Goal: Information Seeking & Learning: Learn about a topic

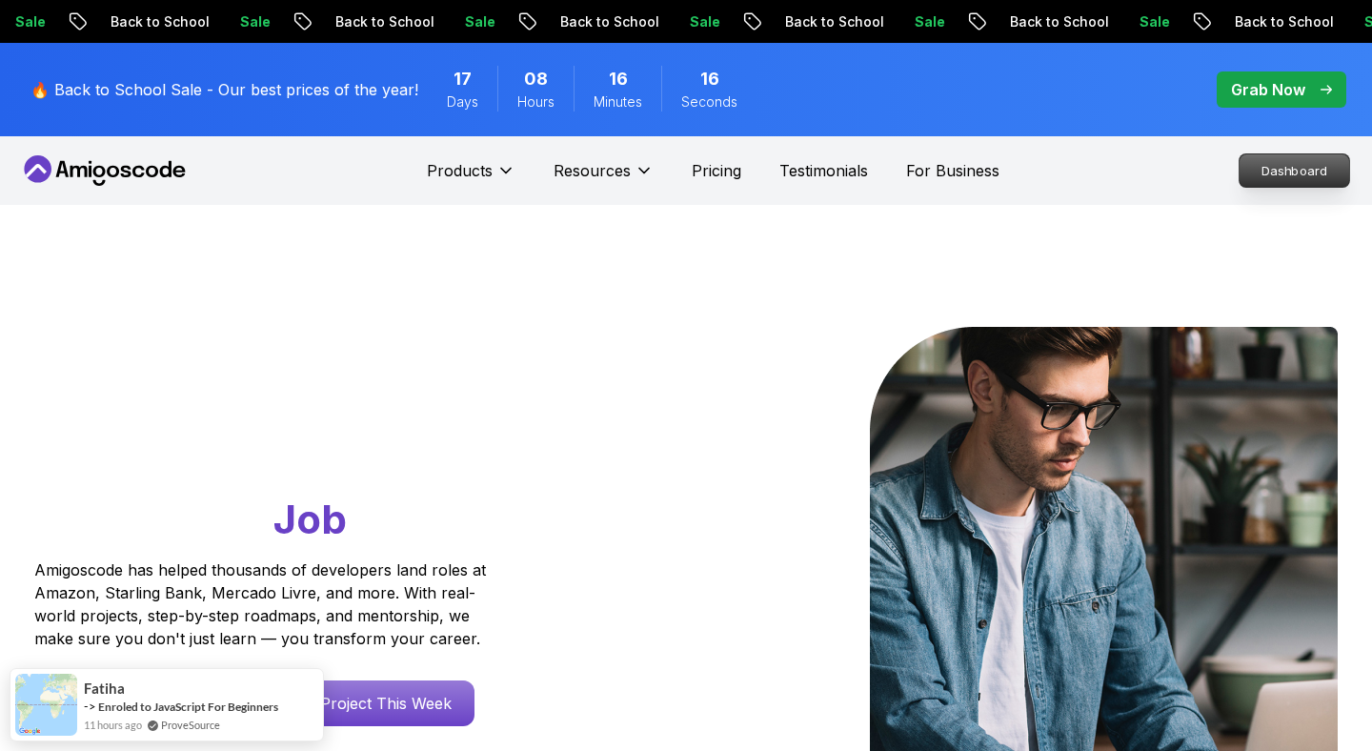
click at [1297, 178] on p "Dashboard" at bounding box center [1294, 170] width 110 height 32
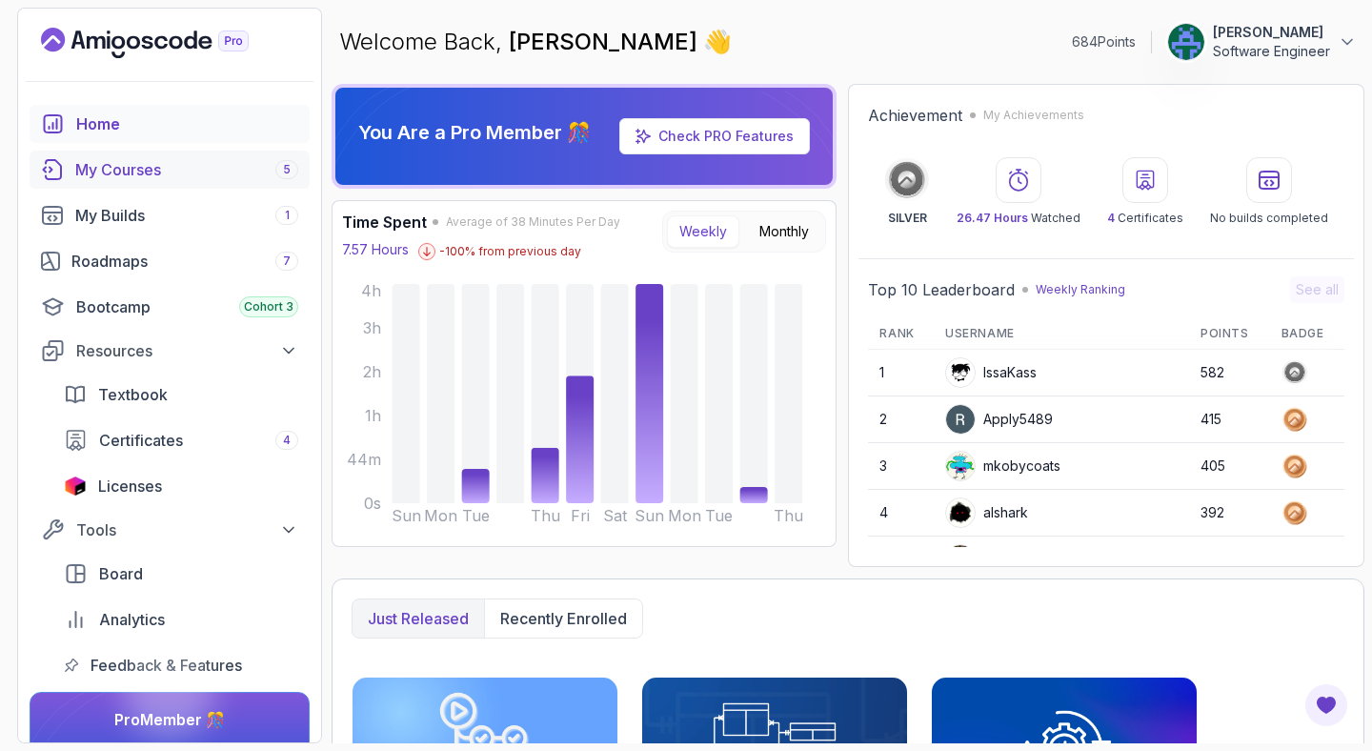
click at [158, 178] on div "My Courses 5" at bounding box center [186, 169] width 223 height 23
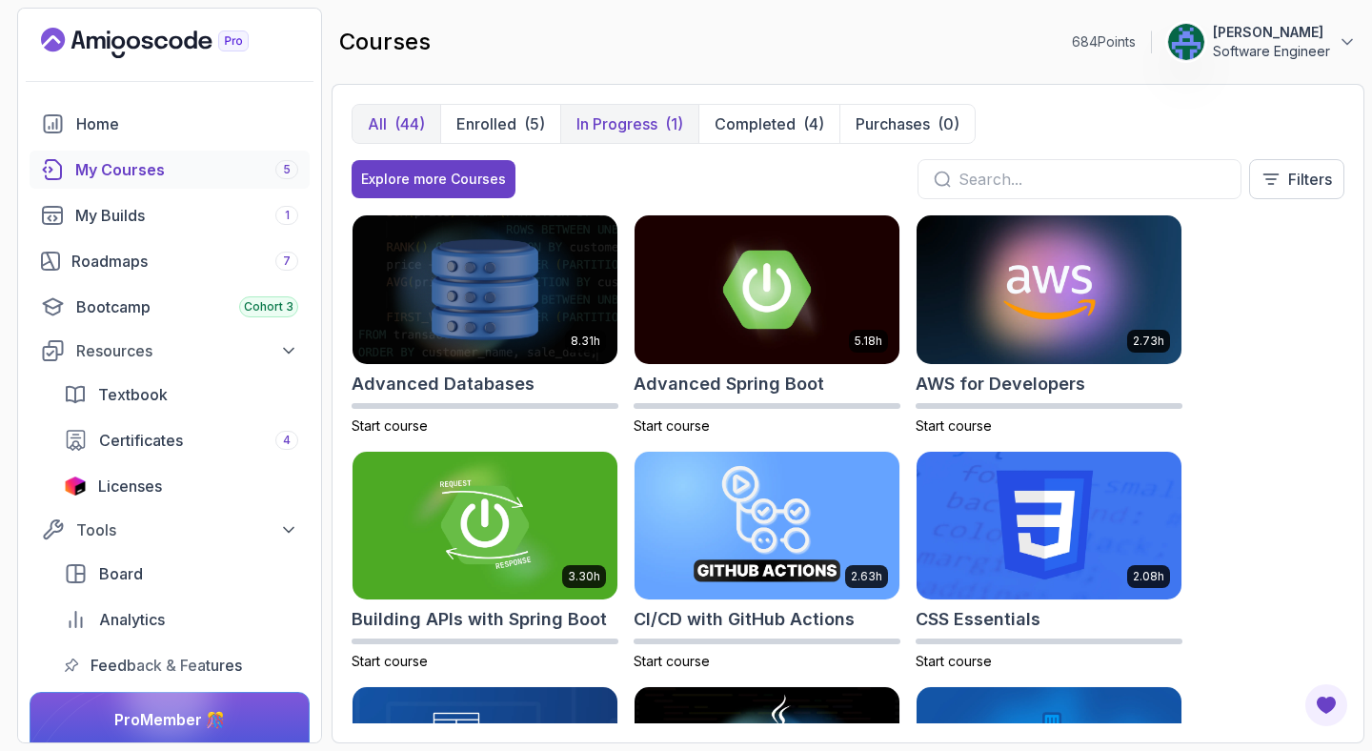
click at [619, 125] on p "In Progress" at bounding box center [616, 123] width 81 height 23
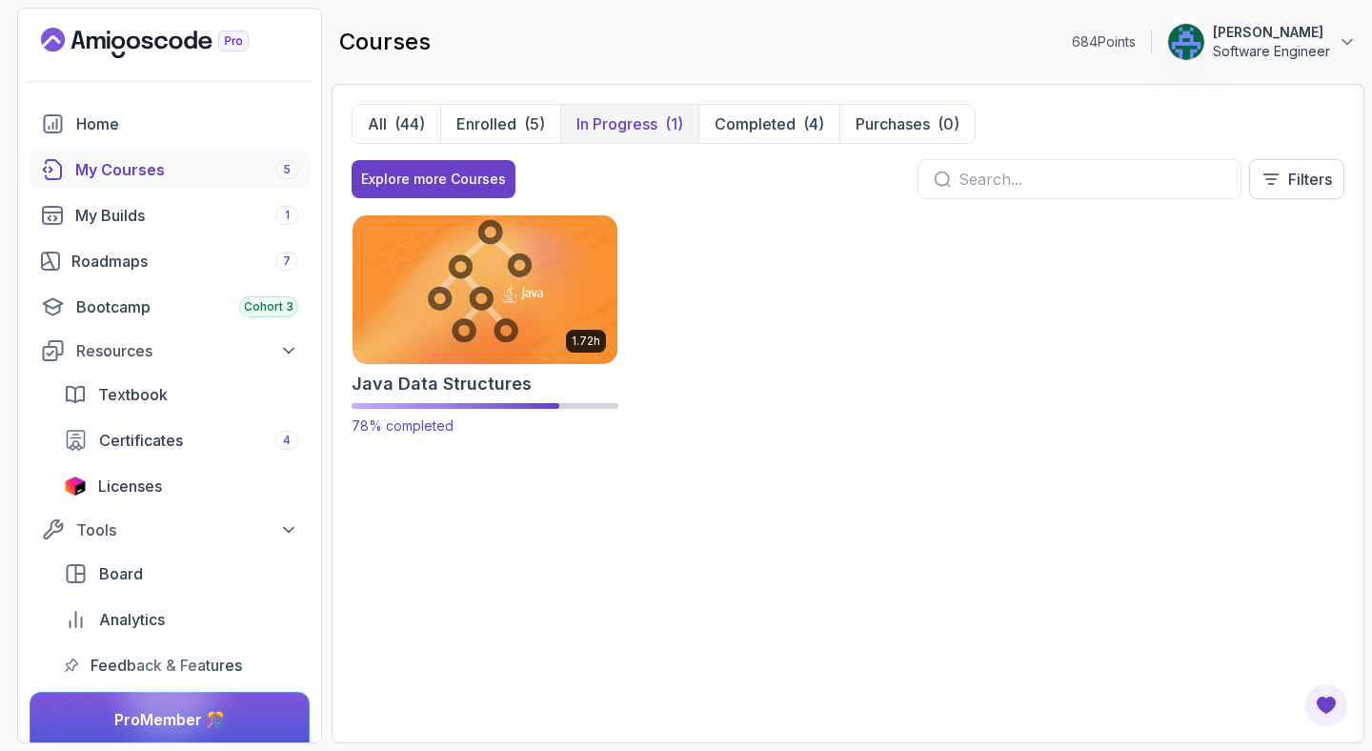
click at [536, 310] on img at bounding box center [485, 288] width 278 height 155
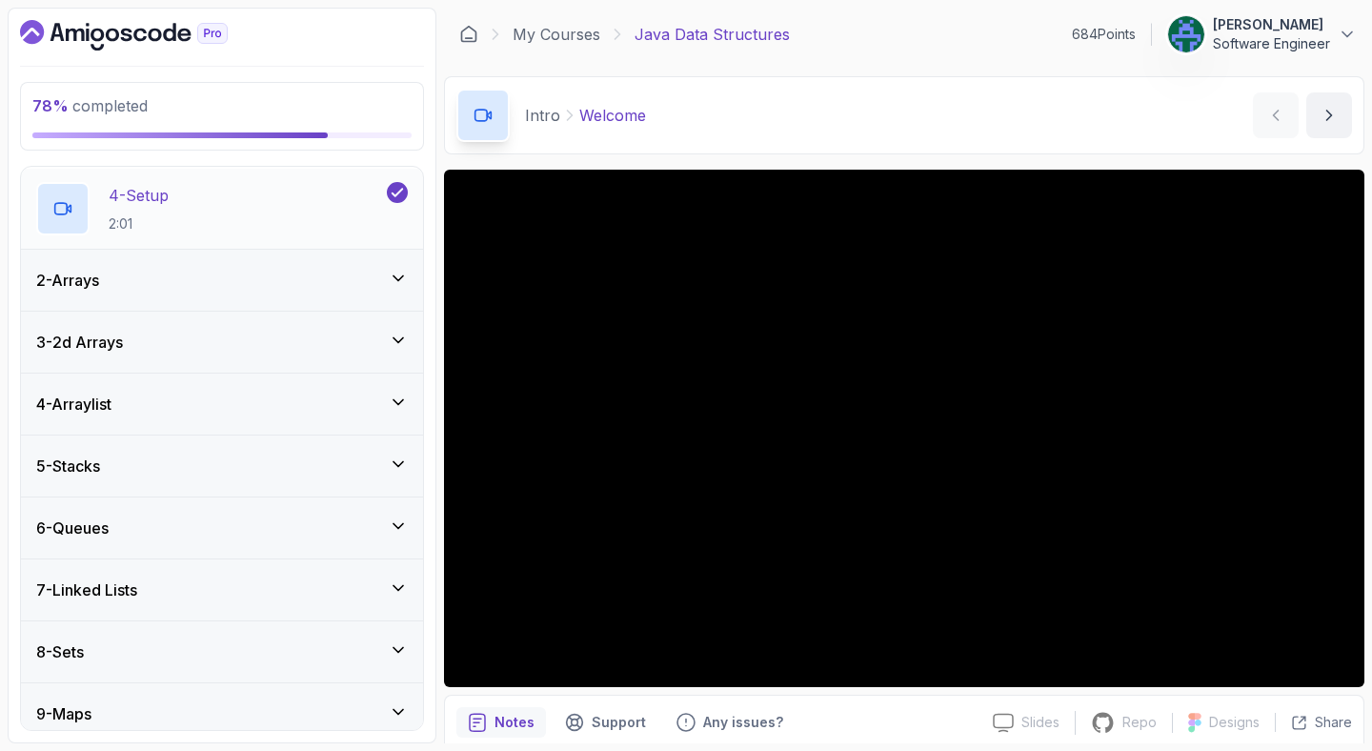
scroll to position [374, 0]
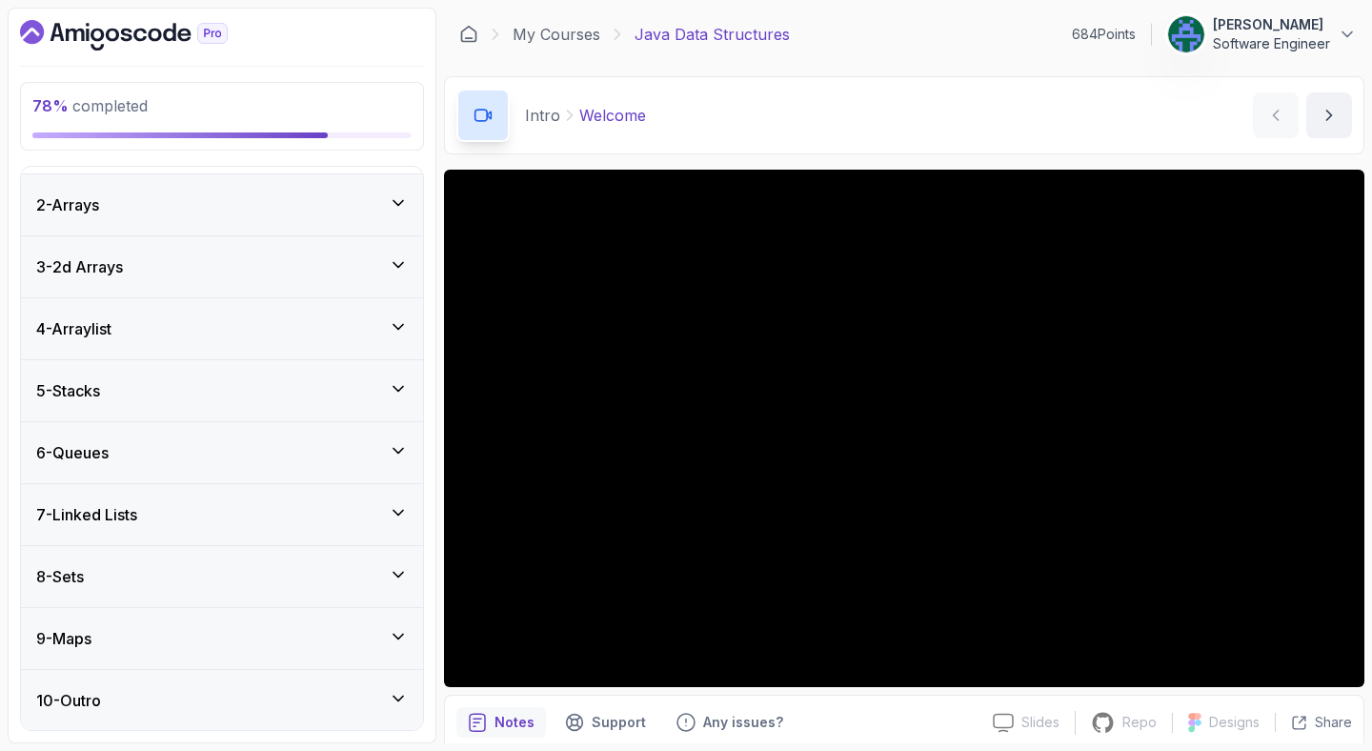
click at [211, 610] on div "9 - Maps" at bounding box center [222, 638] width 402 height 61
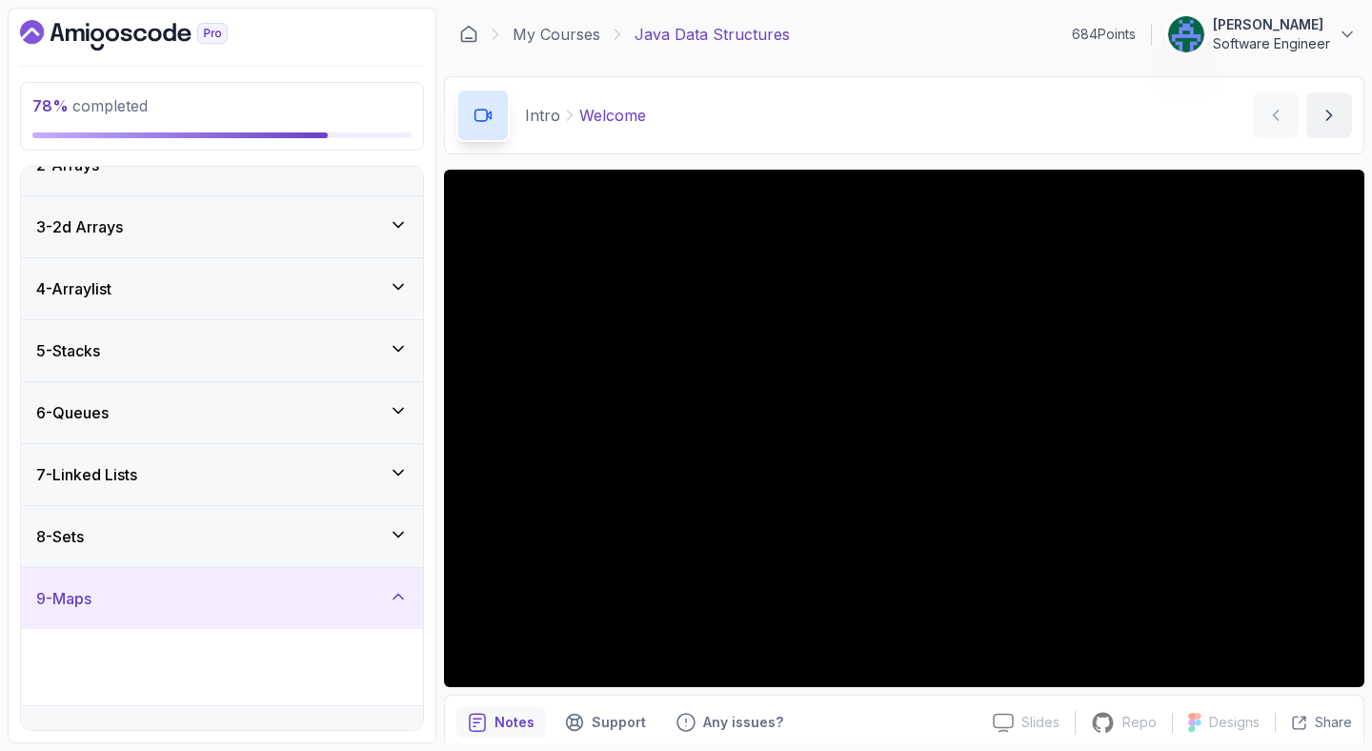
scroll to position [55, 0]
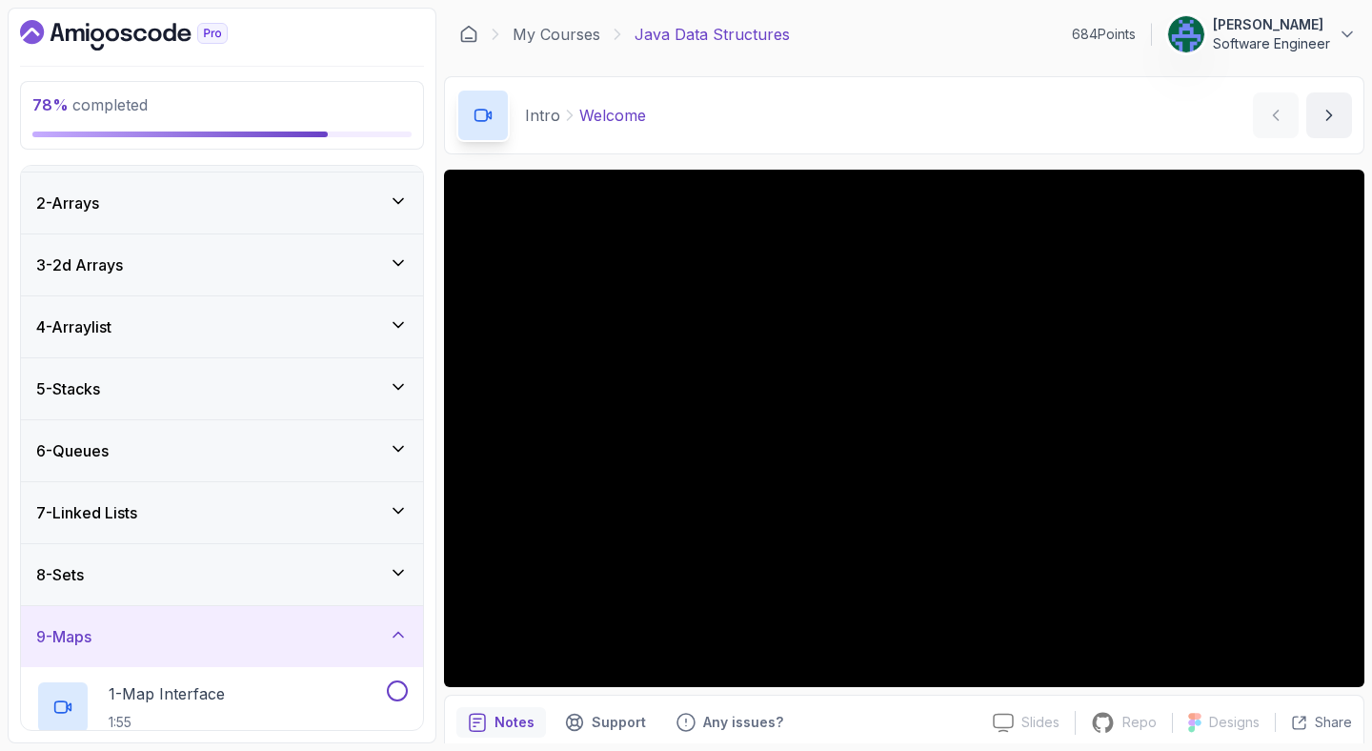
click at [224, 582] on div "8 - Sets" at bounding box center [221, 574] width 371 height 23
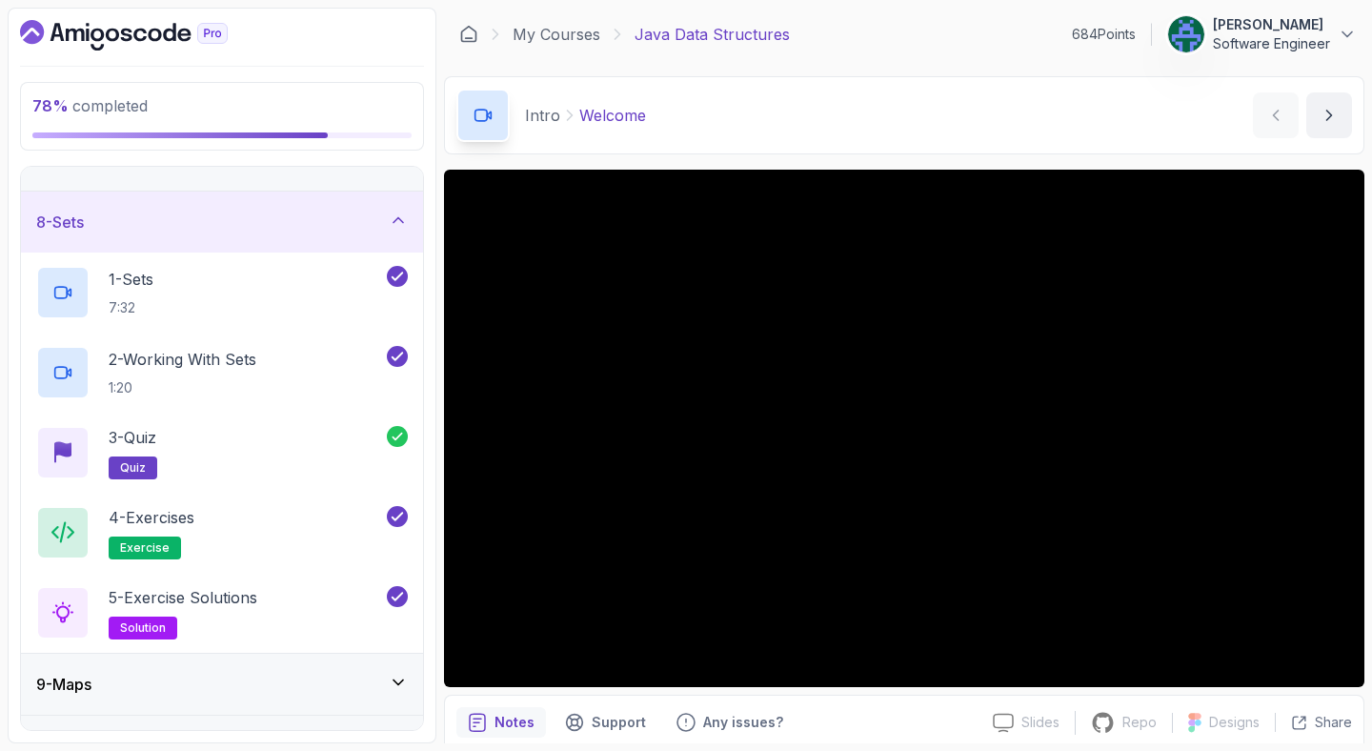
scroll to position [454, 0]
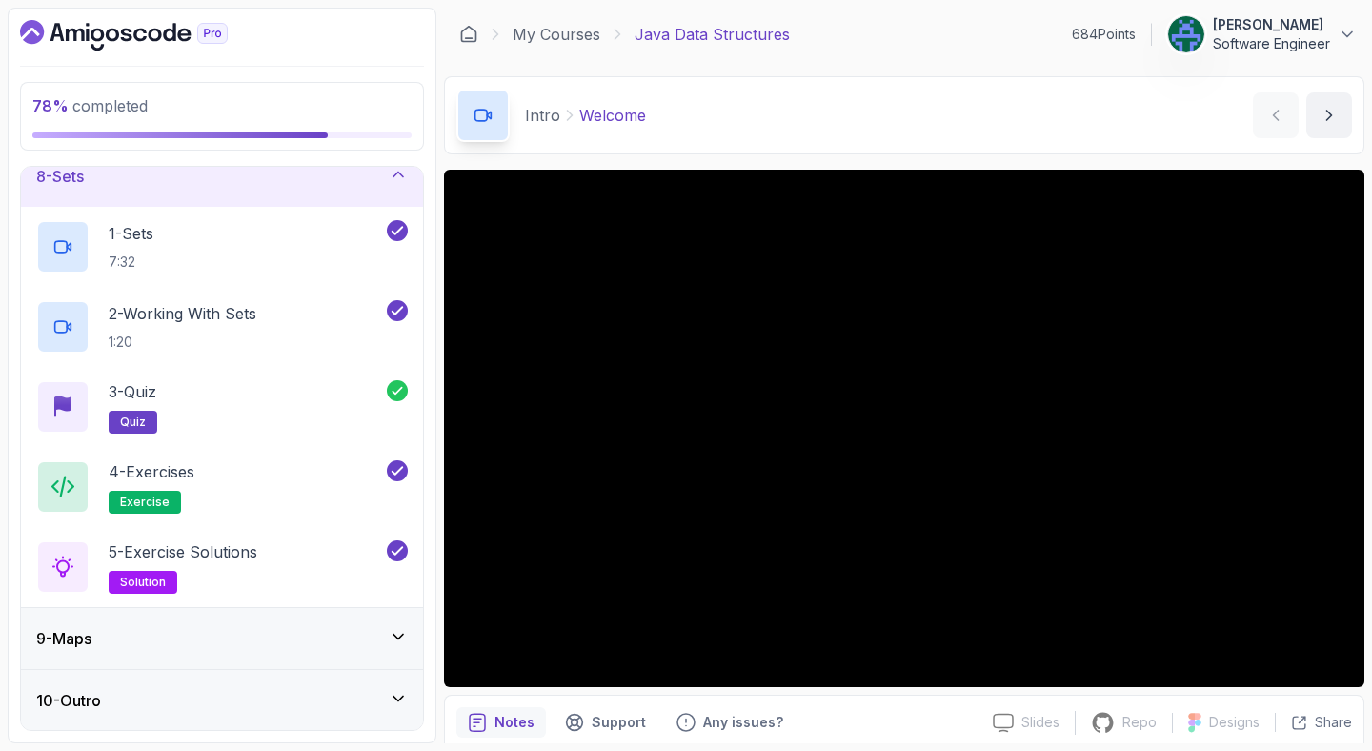
click at [222, 631] on div "9 - Maps" at bounding box center [221, 638] width 371 height 23
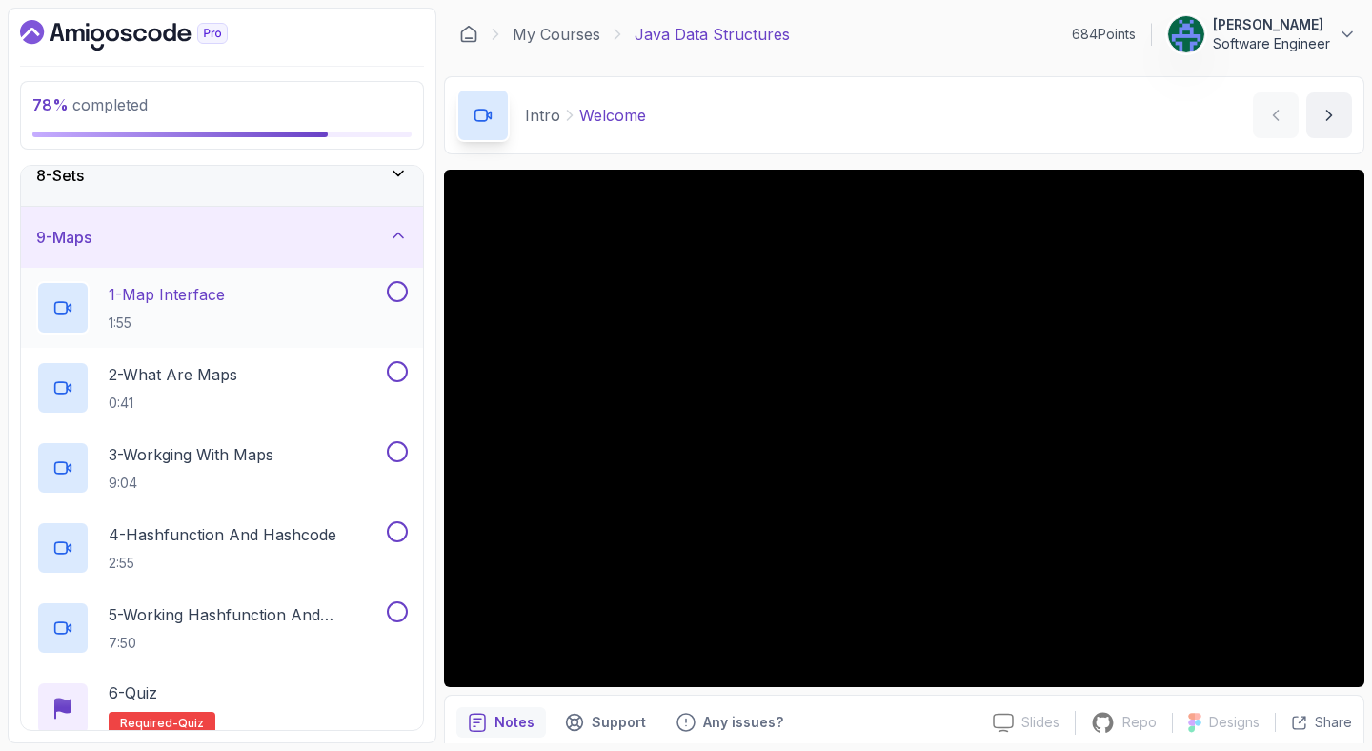
click at [230, 310] on div "1 - Map Interface 1:55" at bounding box center [209, 307] width 347 height 53
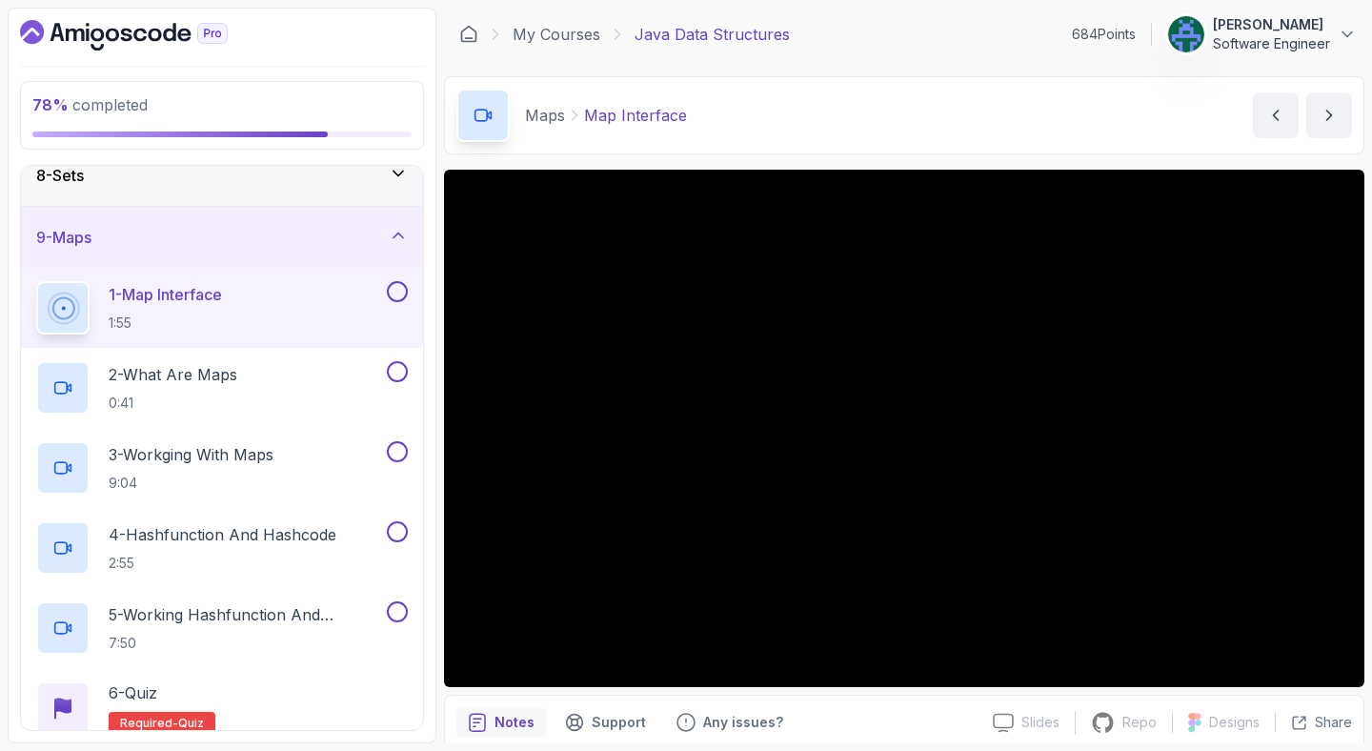
click at [873, 105] on div "Maps Map Interface Map Interface by nelson" at bounding box center [904, 115] width 920 height 78
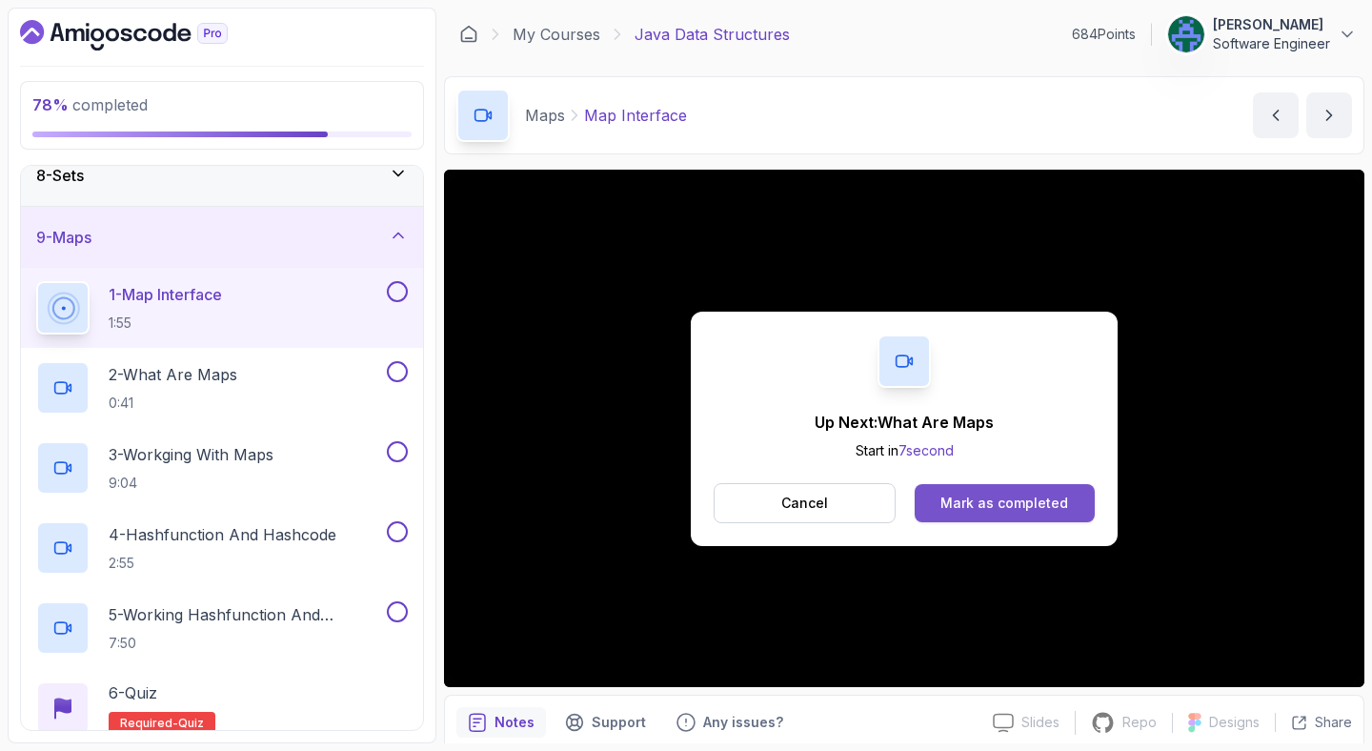
click at [989, 498] on div "Mark as completed" at bounding box center [1004, 502] width 128 height 19
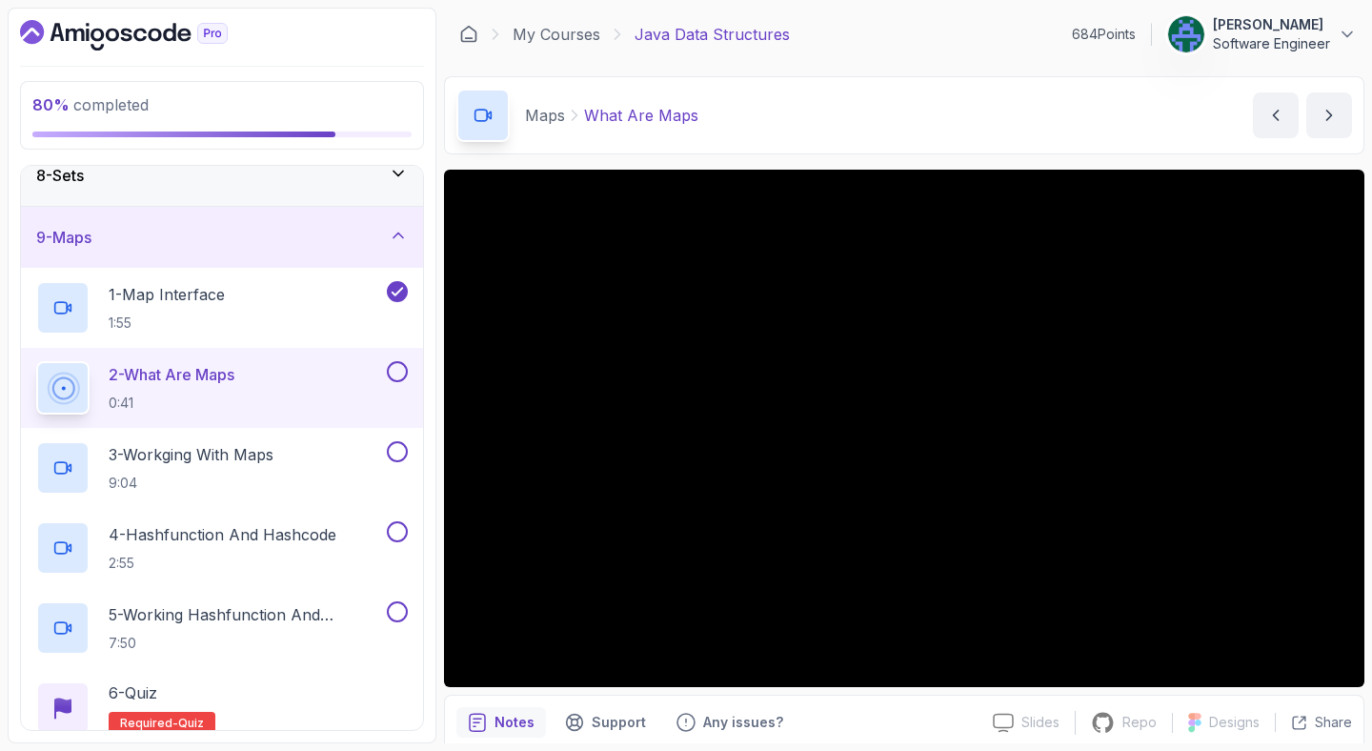
click at [960, 118] on div "Maps What Are Maps What Are Maps by nelson" at bounding box center [904, 115] width 920 height 78
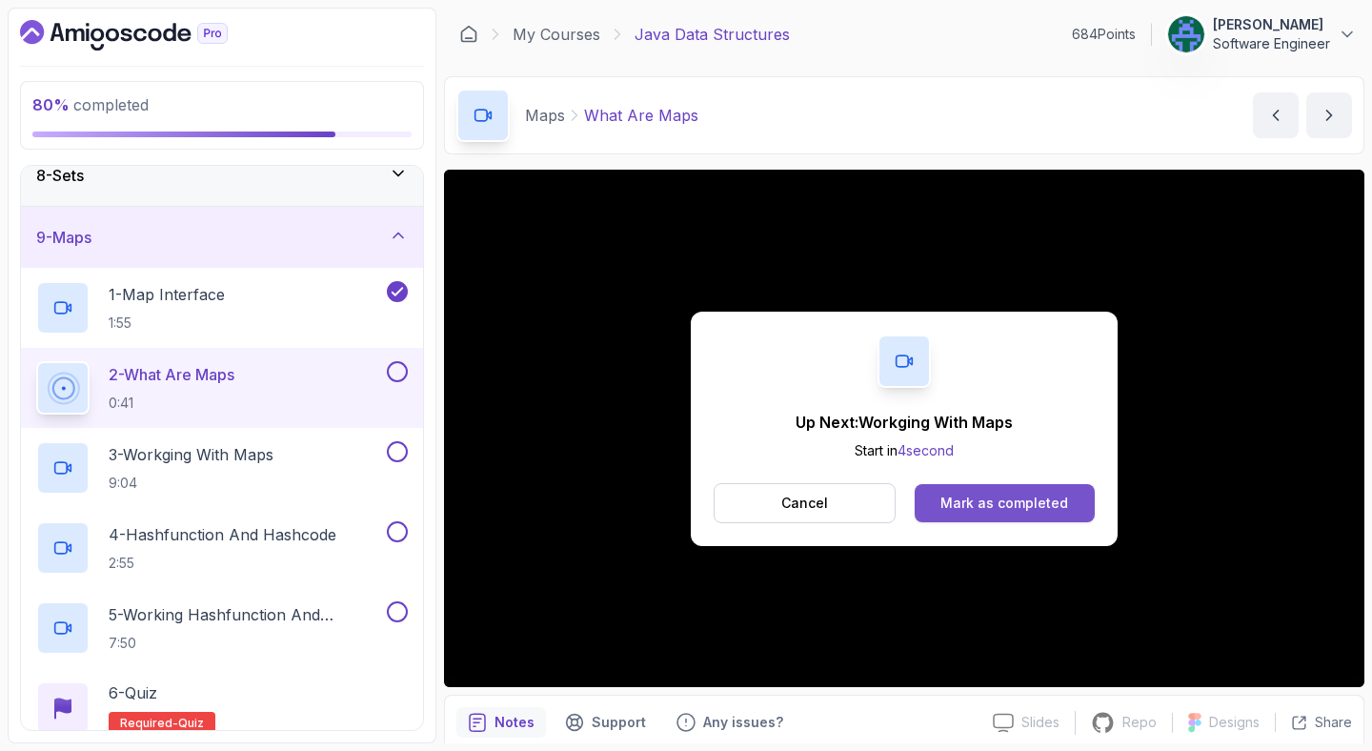
click at [1027, 509] on div "Mark as completed" at bounding box center [1004, 502] width 128 height 19
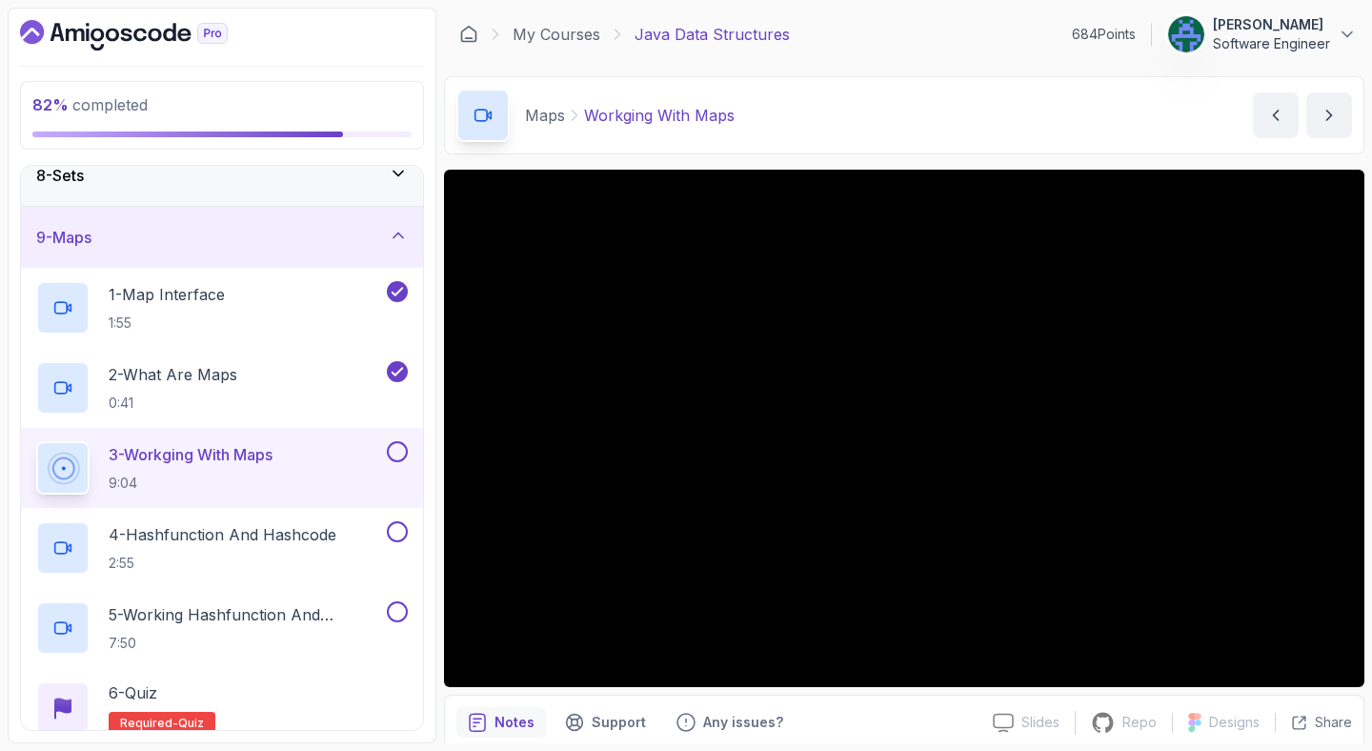
click at [926, 122] on div "Maps Workging With Maps Workging With Maps by nelson" at bounding box center [904, 115] width 920 height 78
click at [465, 35] on icon at bounding box center [468, 34] width 19 height 19
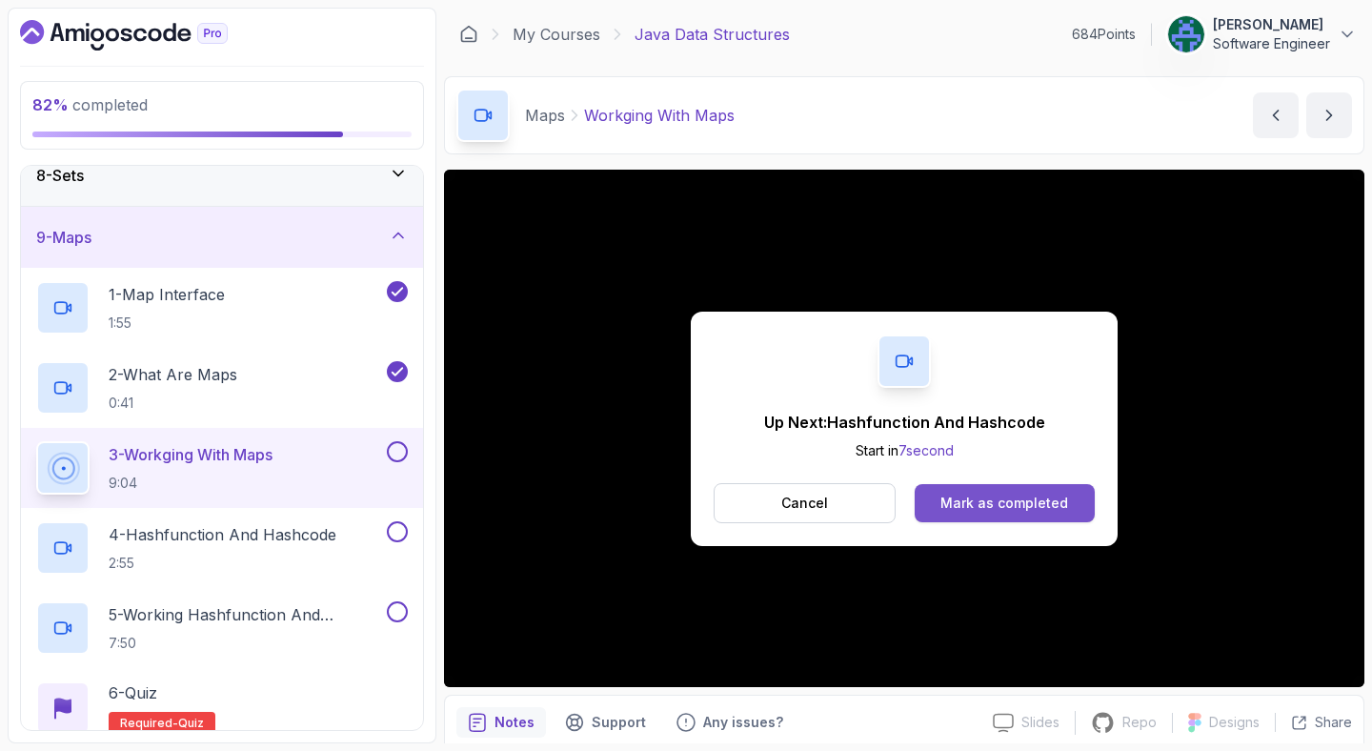
click at [982, 506] on div "Mark as completed" at bounding box center [1004, 502] width 128 height 19
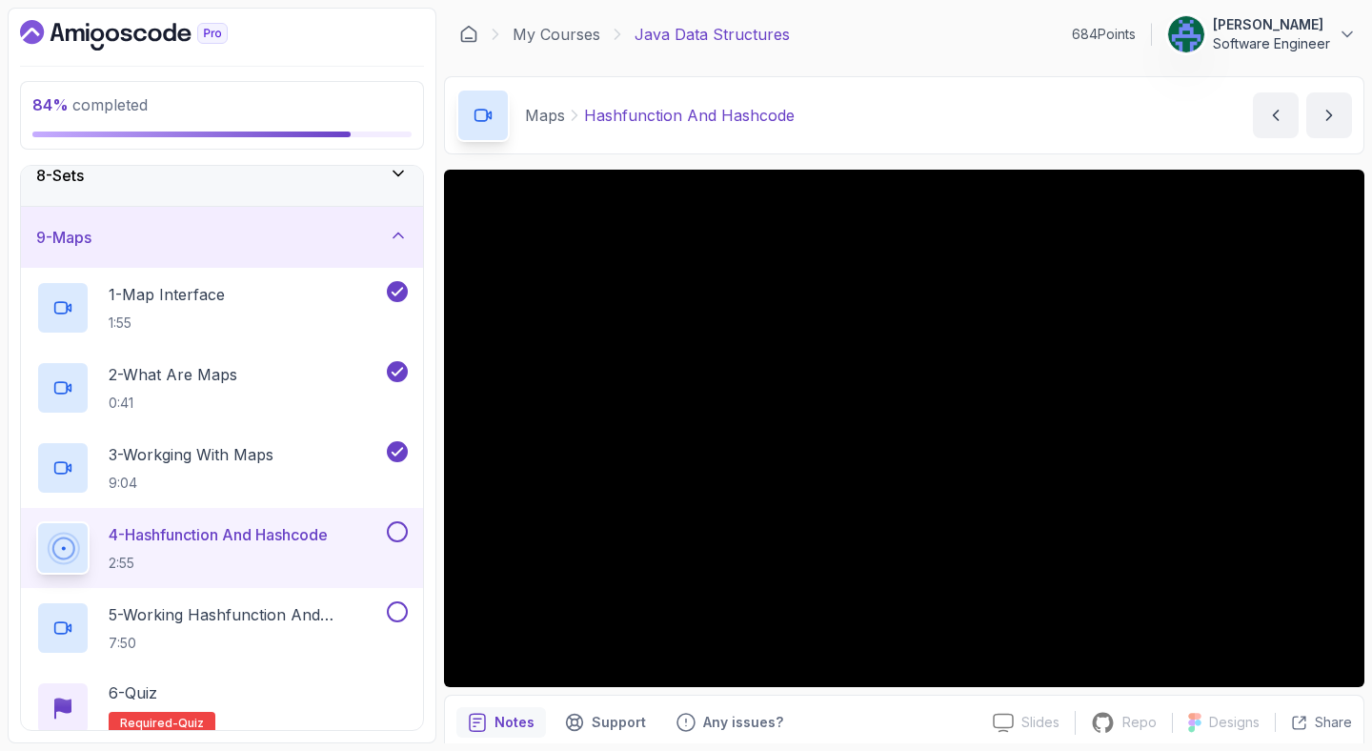
click at [931, 53] on div "My Courses Java Data Structures 684 Points Jonas Bourguignon Software Engineer" at bounding box center [904, 34] width 920 height 53
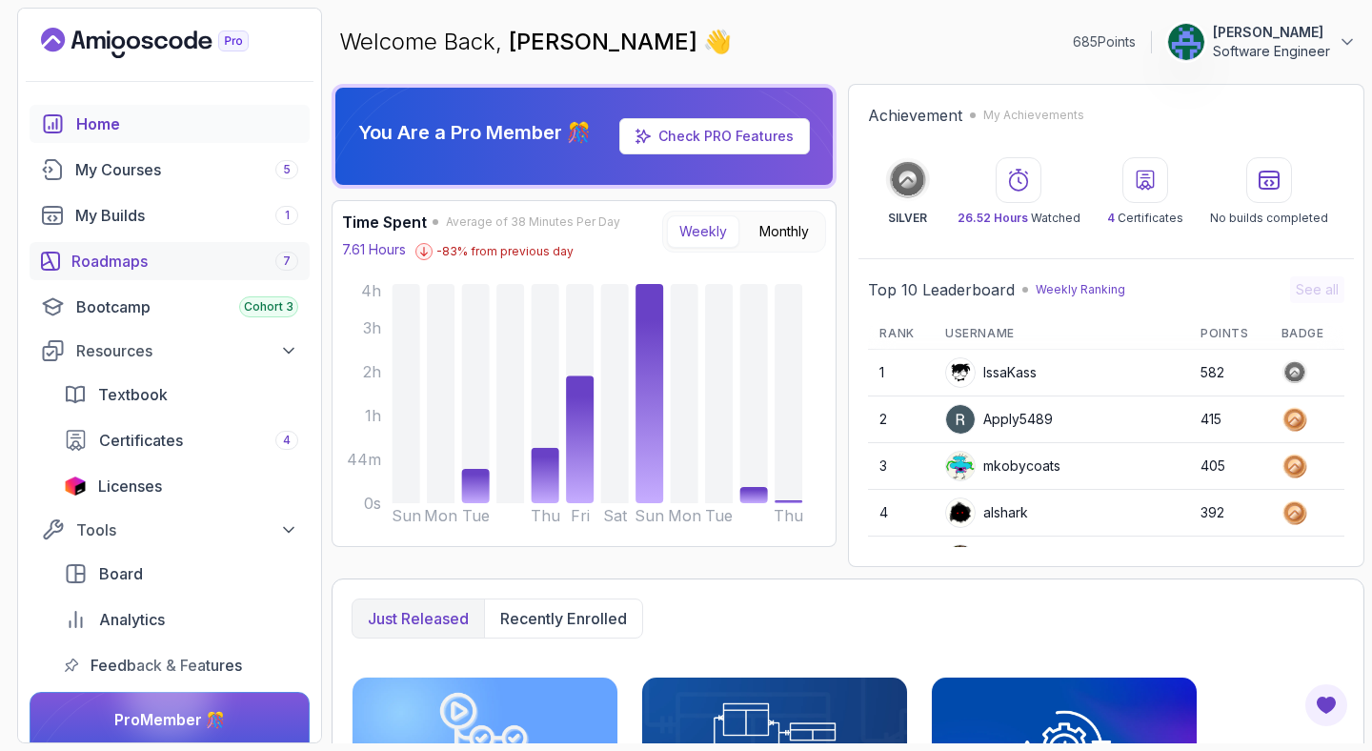
click at [196, 268] on div "Roadmaps 7" at bounding box center [184, 261] width 227 height 23
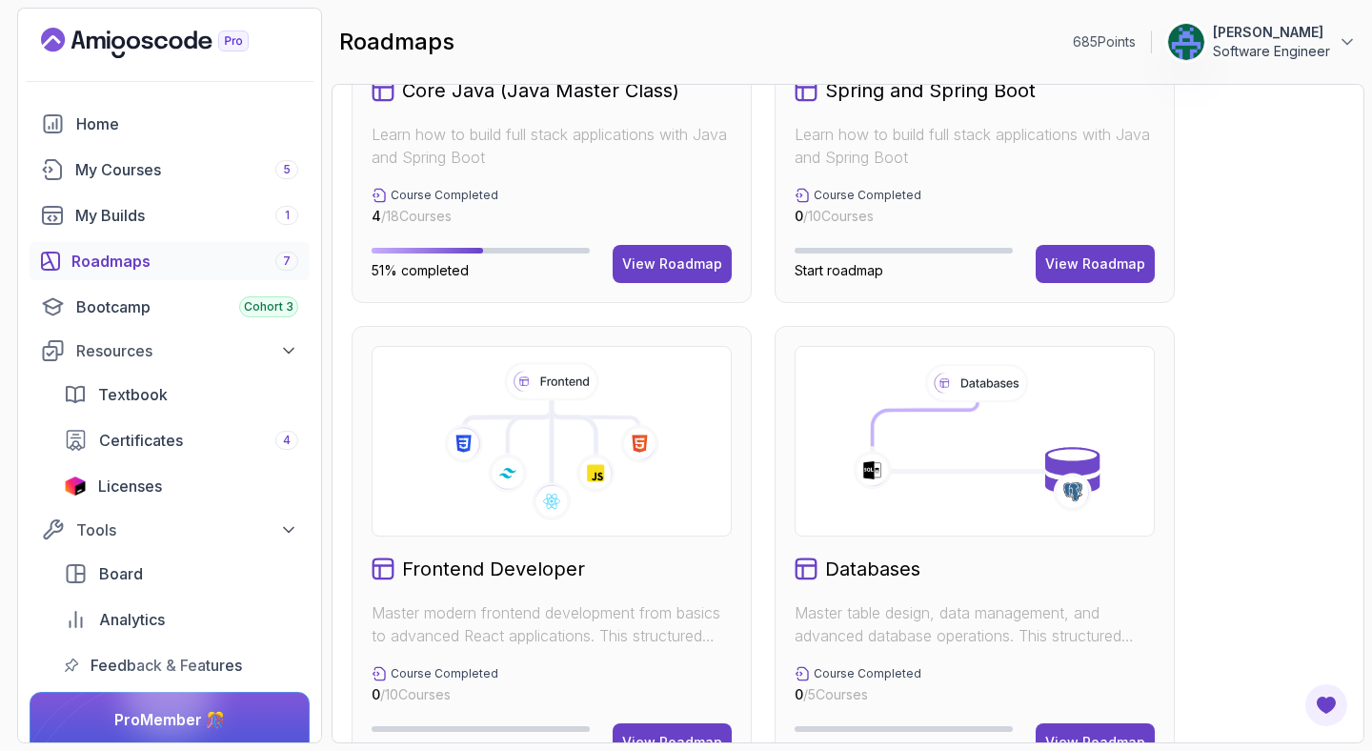
scroll to position [742, 0]
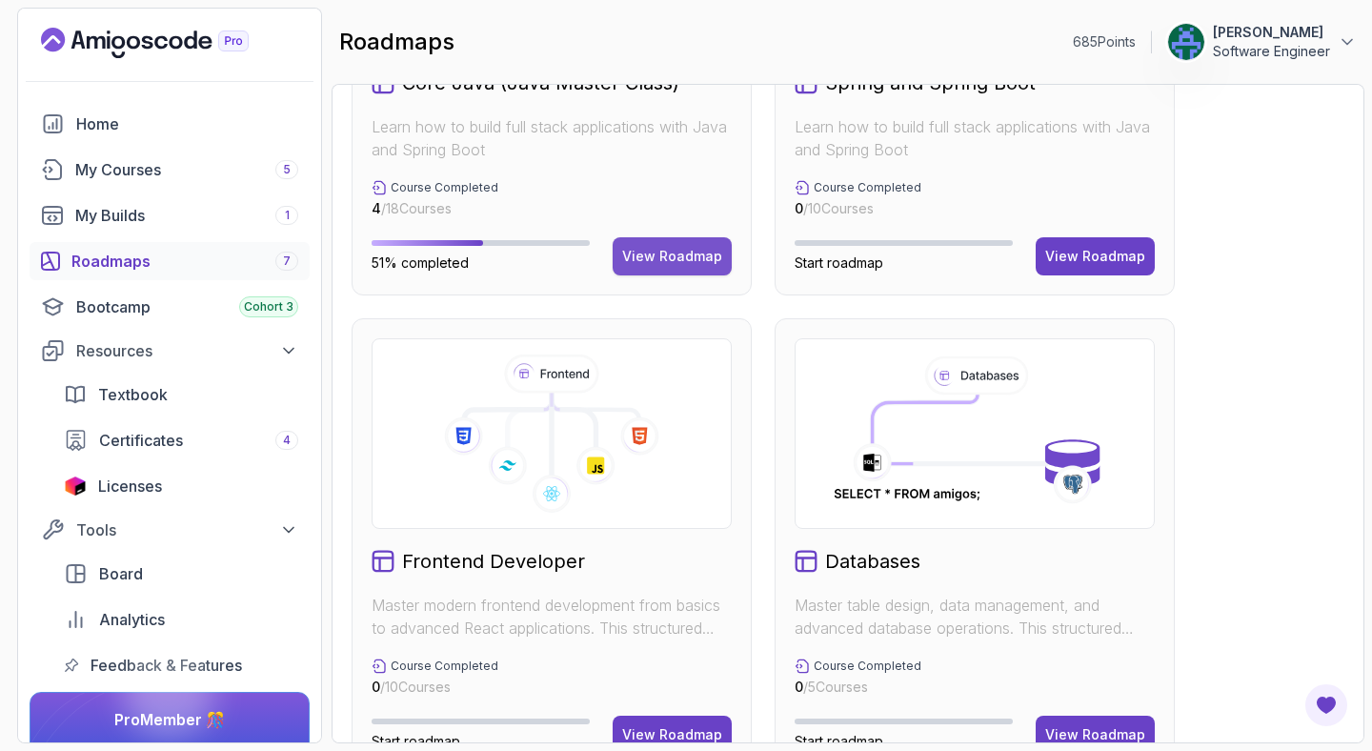
click at [676, 255] on div "View Roadmap" at bounding box center [672, 256] width 100 height 19
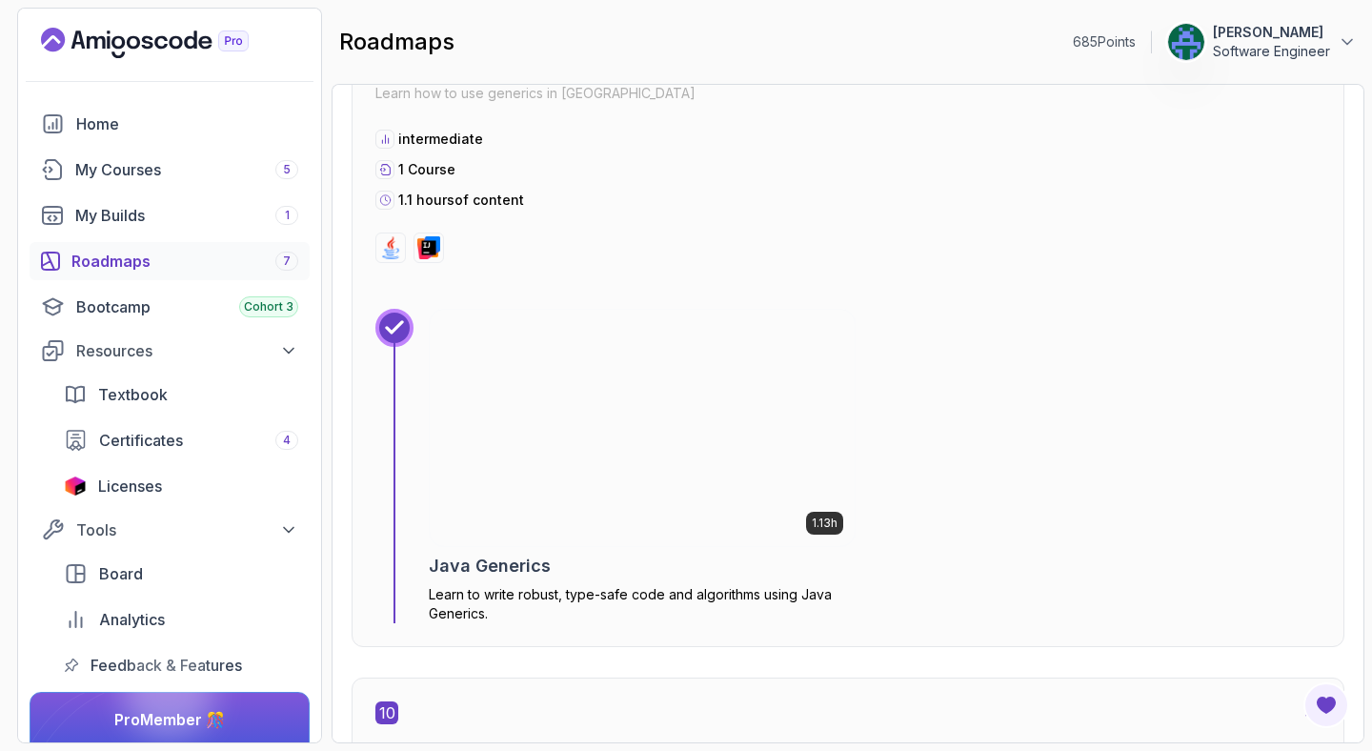
scroll to position [6764, 0]
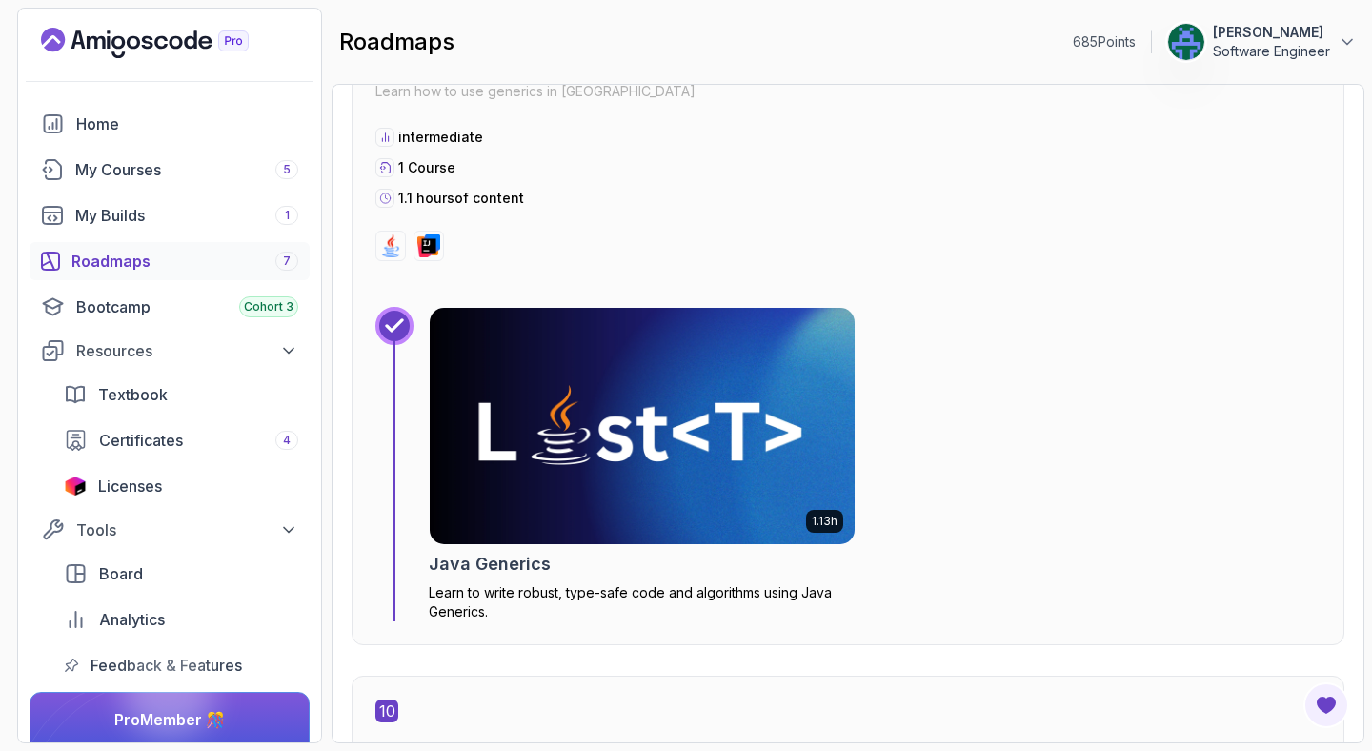
click at [556, 490] on img at bounding box center [642, 426] width 446 height 248
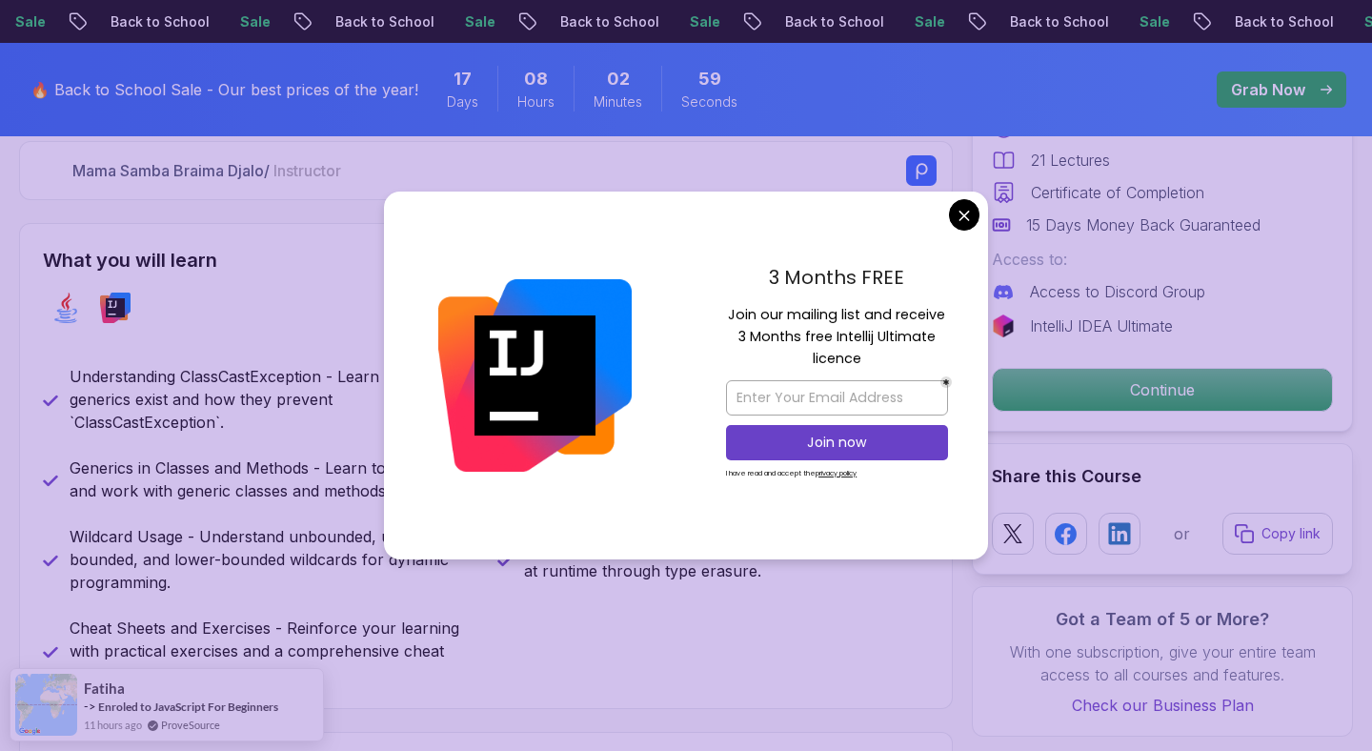
scroll to position [747, 0]
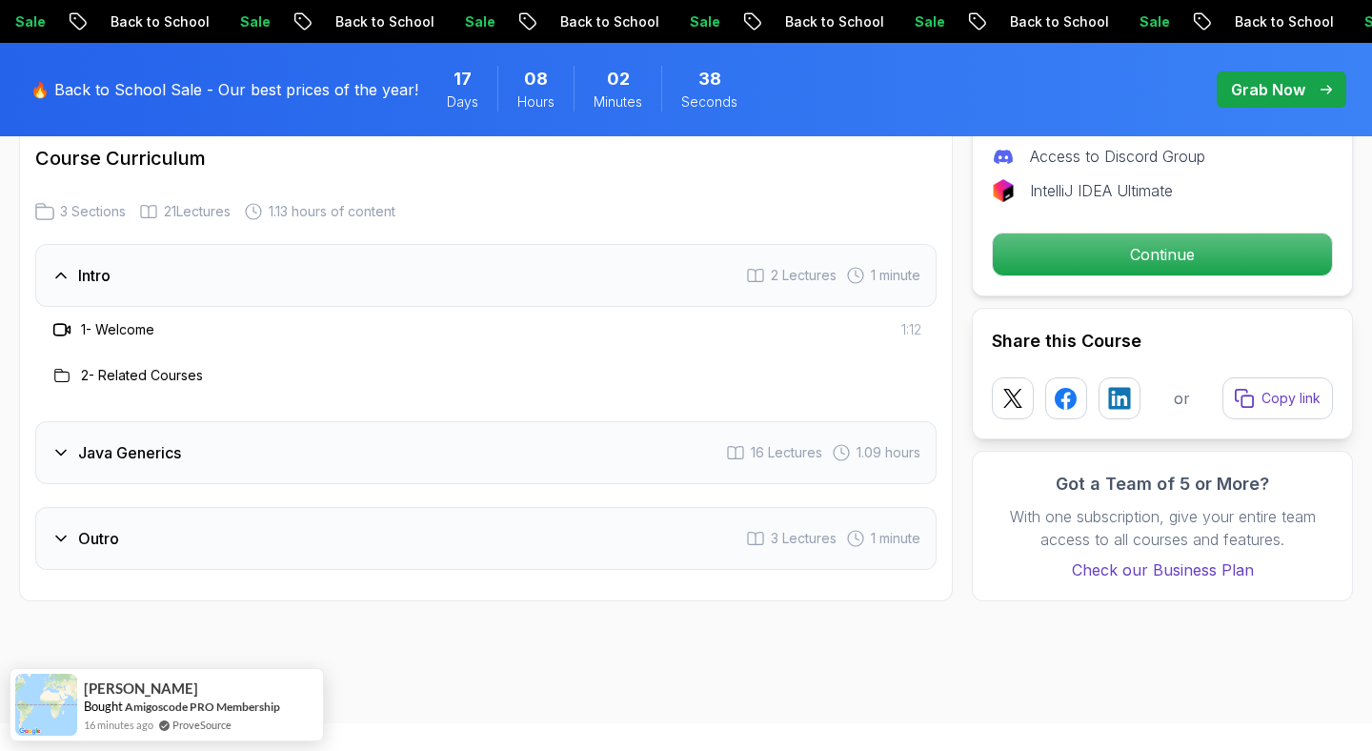
scroll to position [2528, 0]
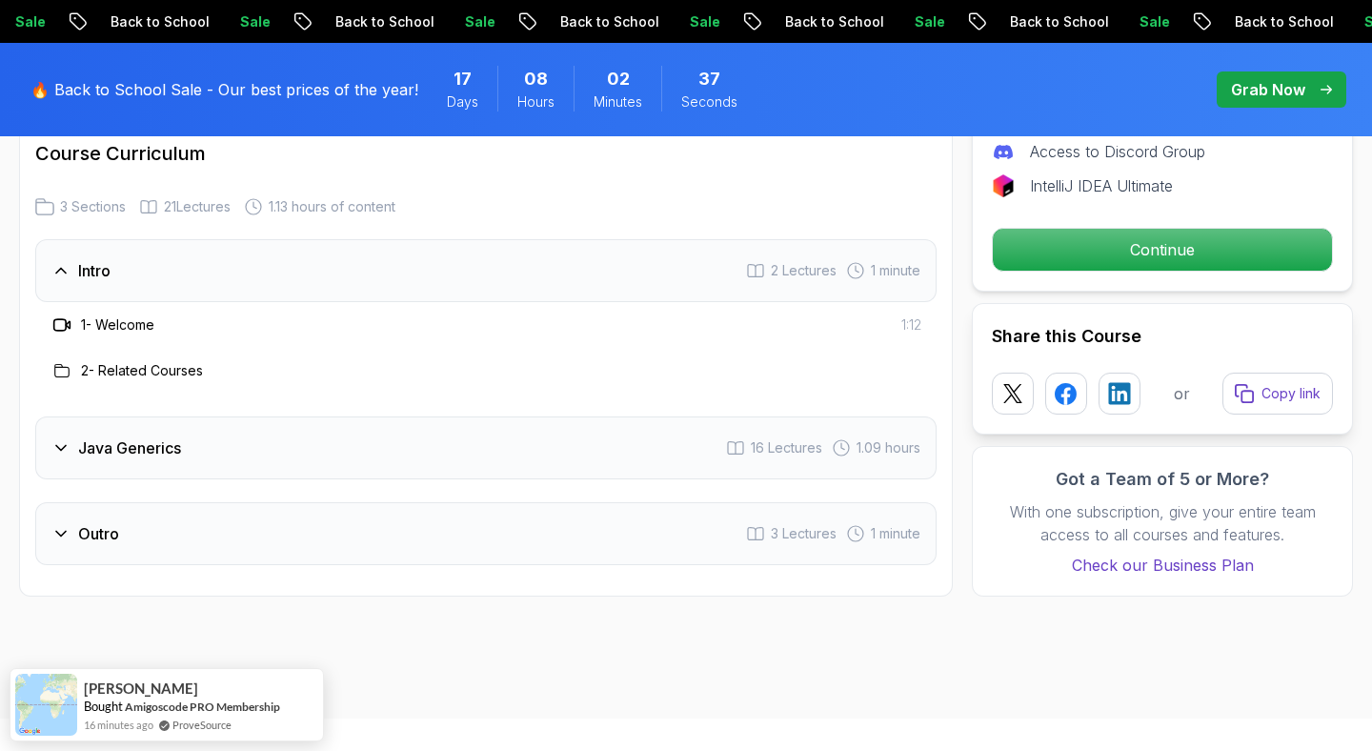
click at [356, 443] on div "Java Generics 16 Lectures 1.09 hours" at bounding box center [485, 447] width 901 height 63
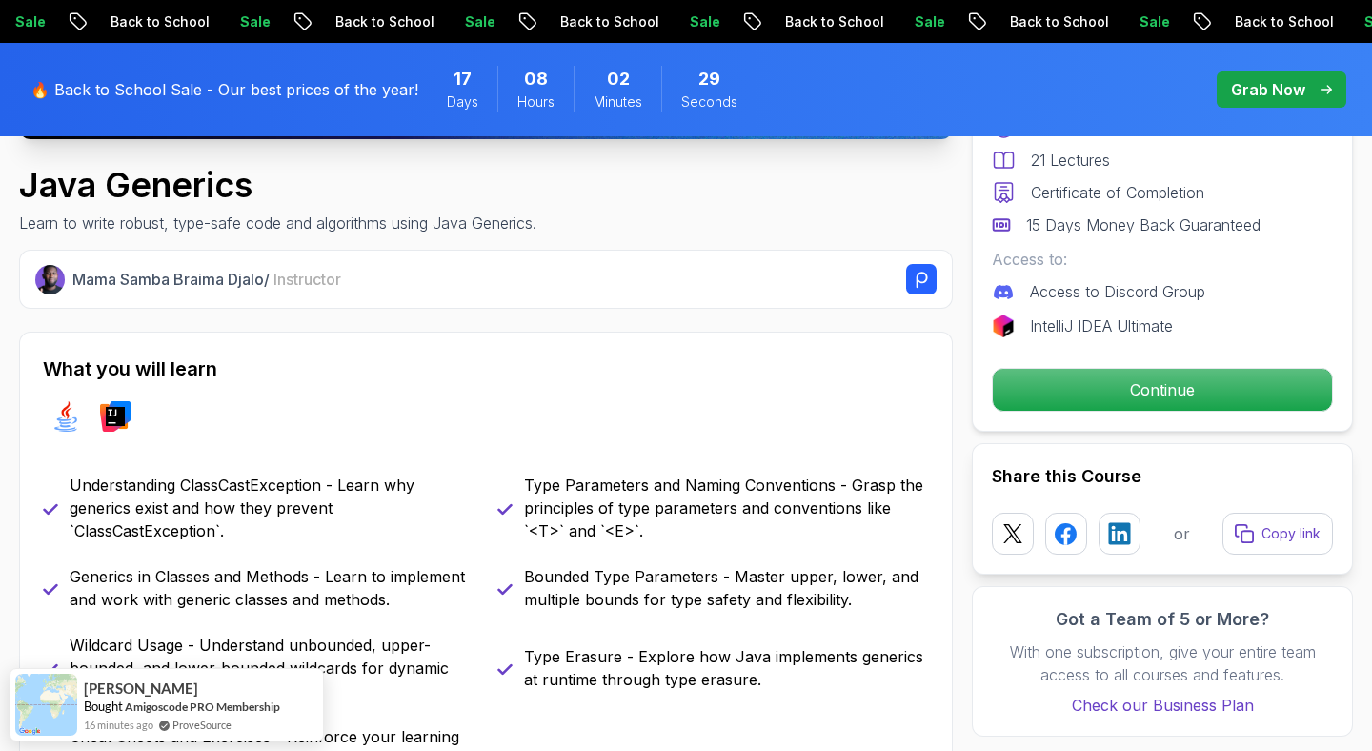
scroll to position [0, 0]
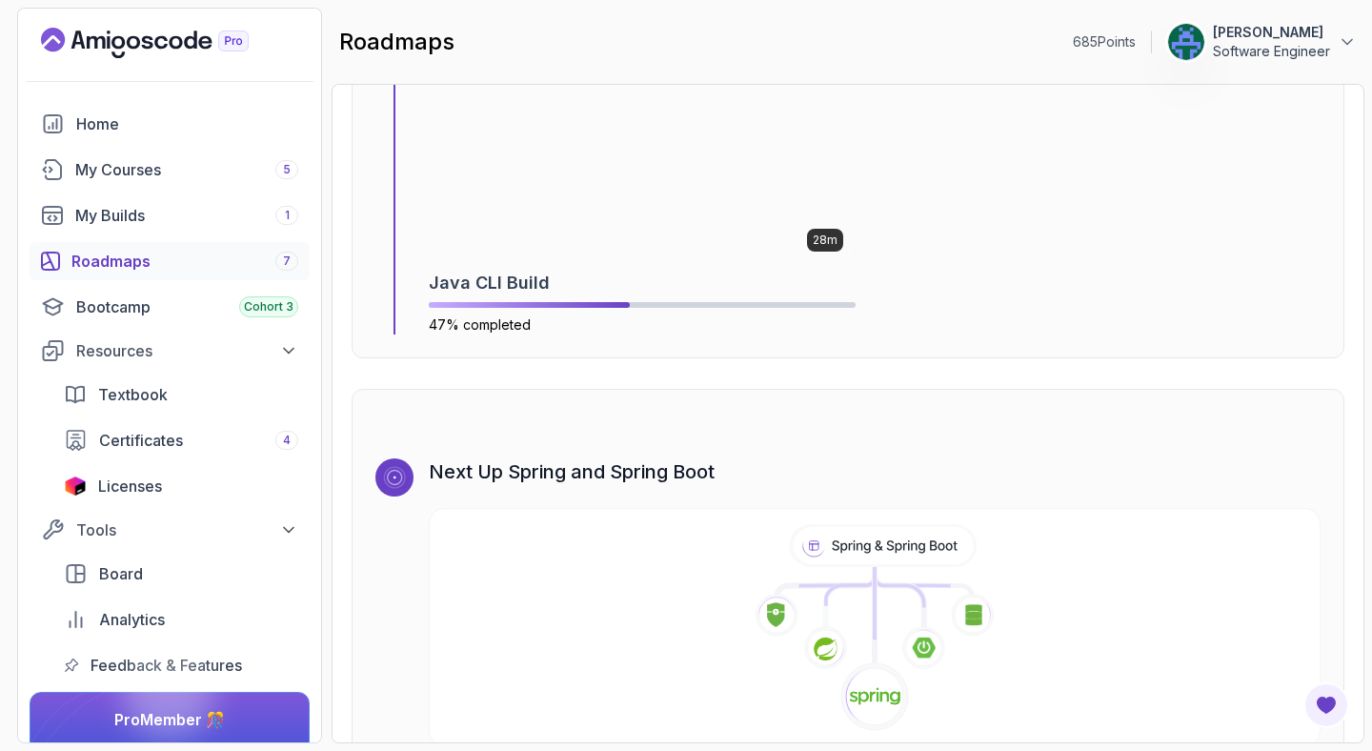
scroll to position [12043, 0]
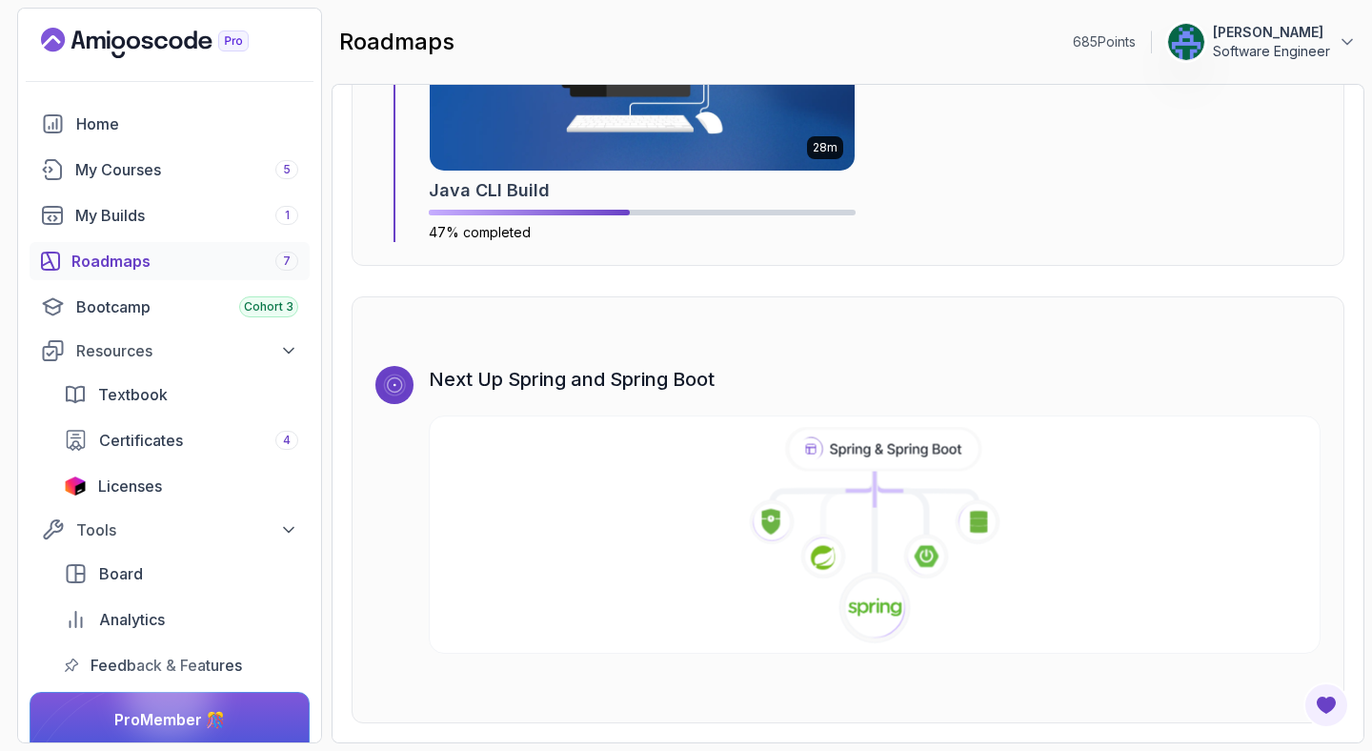
click at [783, 495] on icon at bounding box center [823, 486] width 102 height 31
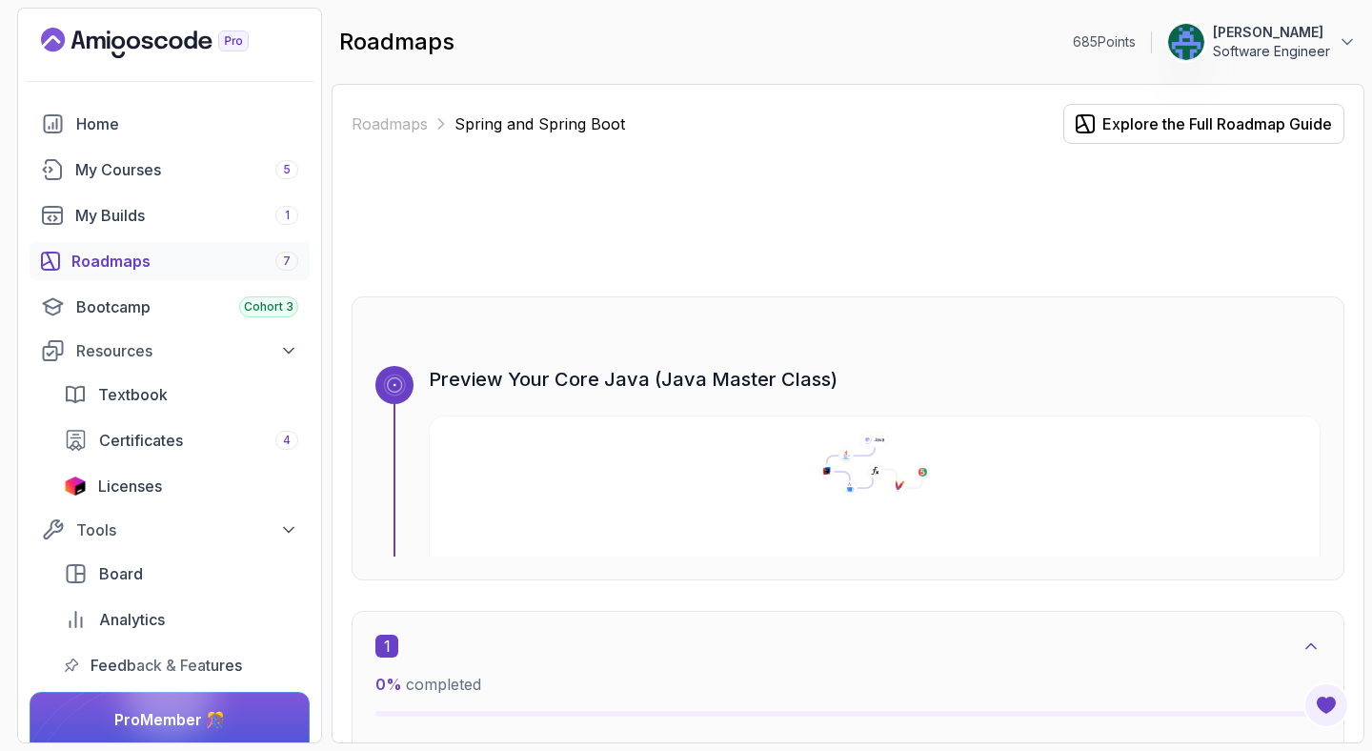
click at [113, 260] on div "Roadmaps 7" at bounding box center [184, 261] width 227 height 23
